Goal: Transaction & Acquisition: Obtain resource

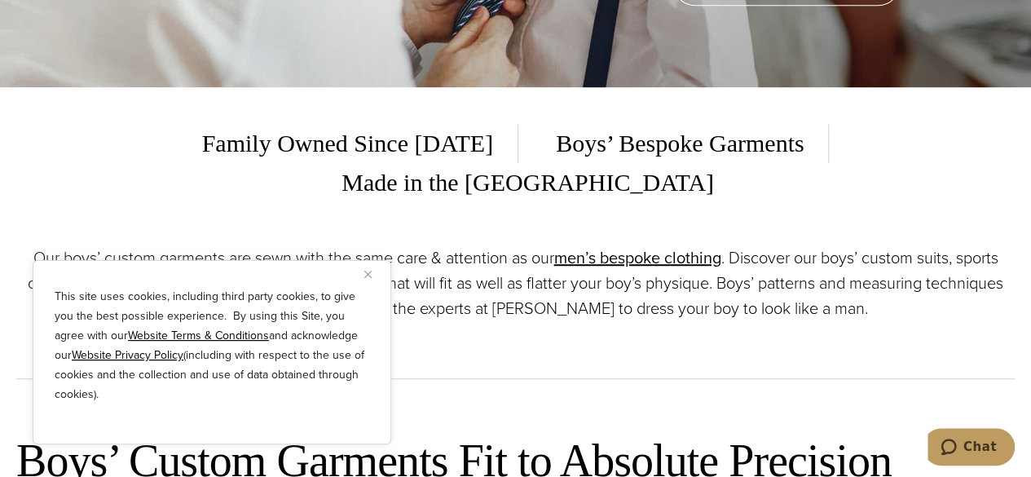
scroll to position [391, 0]
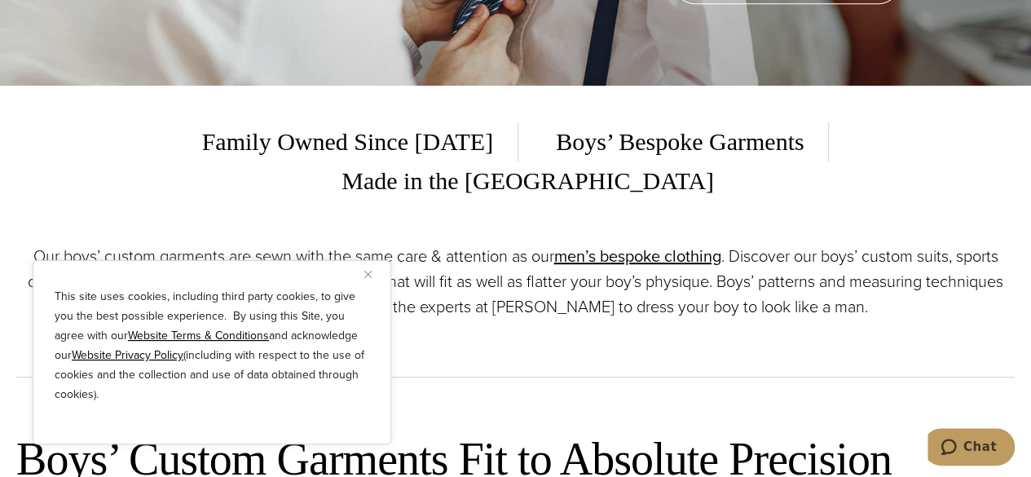
click at [370, 271] on img "Close" at bounding box center [367, 274] width 7 height 7
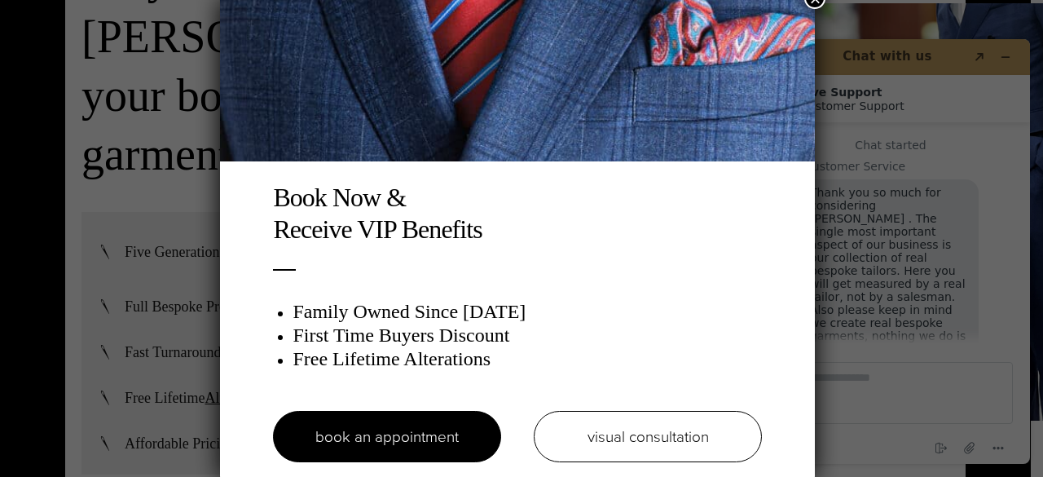
scroll to position [4, 0]
click at [164, 381] on div "Book Now & Receive VIP Benefits Family Owned Since [DATE] First Time Buyers Dis…" at bounding box center [521, 238] width 1043 height 477
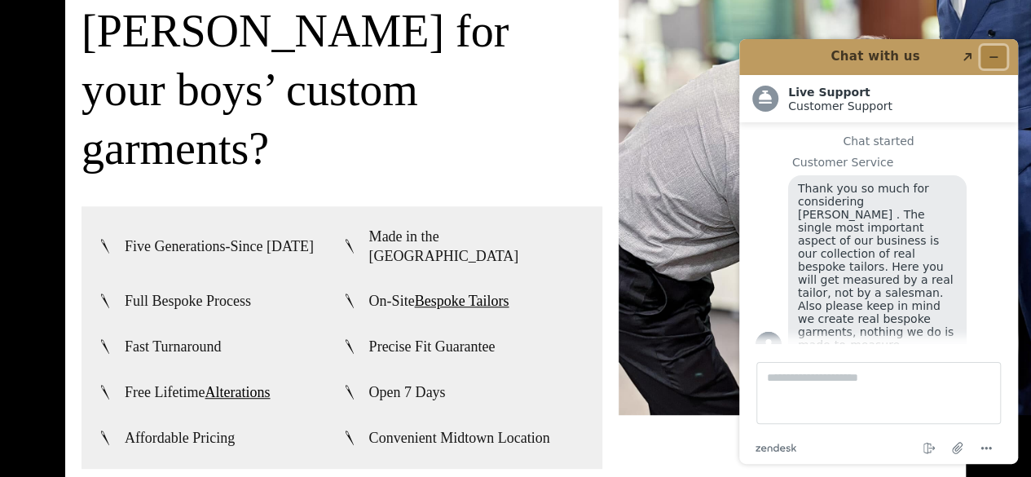
click at [992, 53] on icon "Minimize widget" at bounding box center [993, 56] width 11 height 11
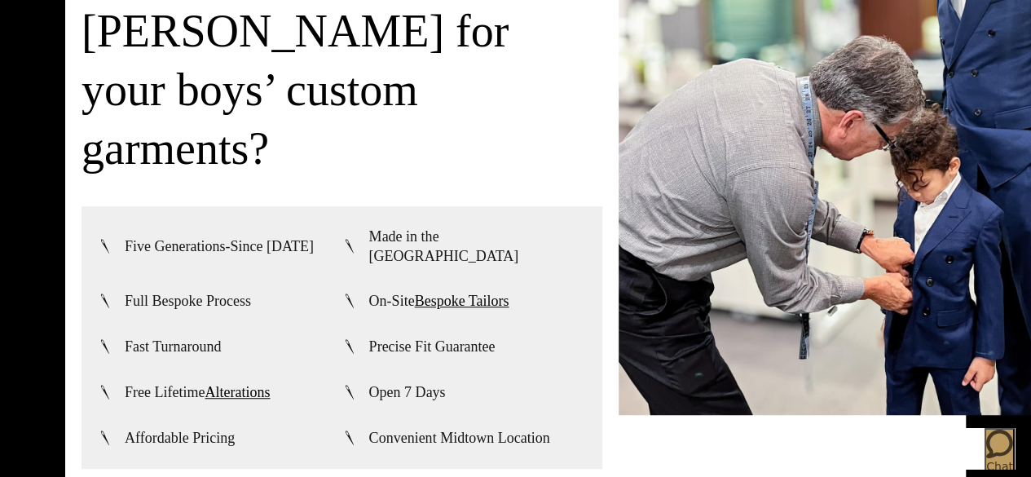
click at [535, 403] on div "Why choose [PERSON_NAME] for your boys’ custom garments? Five Generations-Since…" at bounding box center [515, 215] width 1031 height 815
click at [139, 428] on span "Affordable Pricing" at bounding box center [180, 438] width 110 height 20
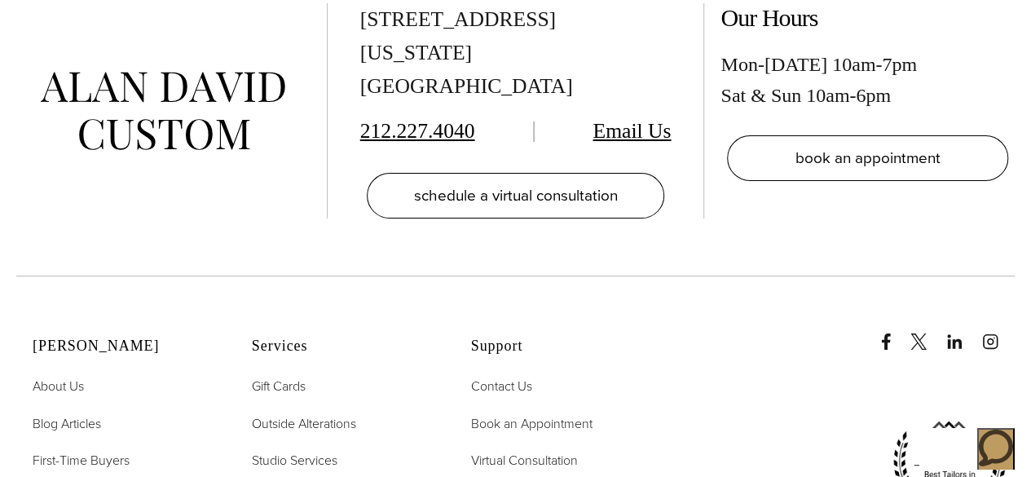
scroll to position [6129, 0]
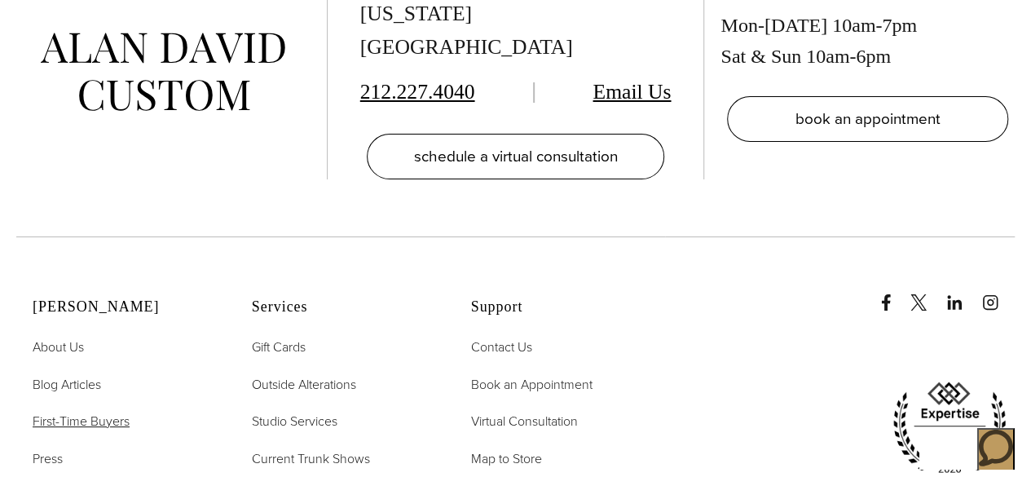
click at [71, 412] on span "First-Time Buyers" at bounding box center [81, 421] width 97 height 19
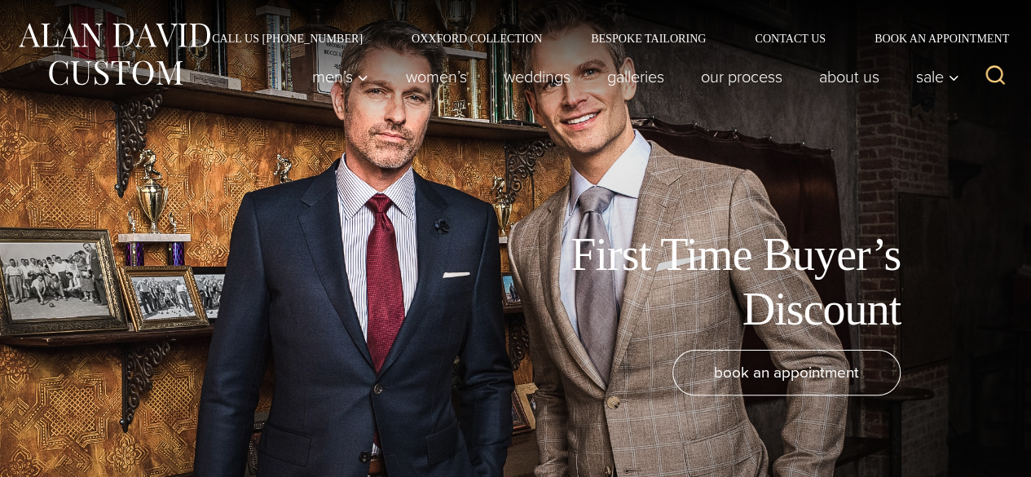
scroll to position [17, 0]
